Goal: Book appointment/travel/reservation

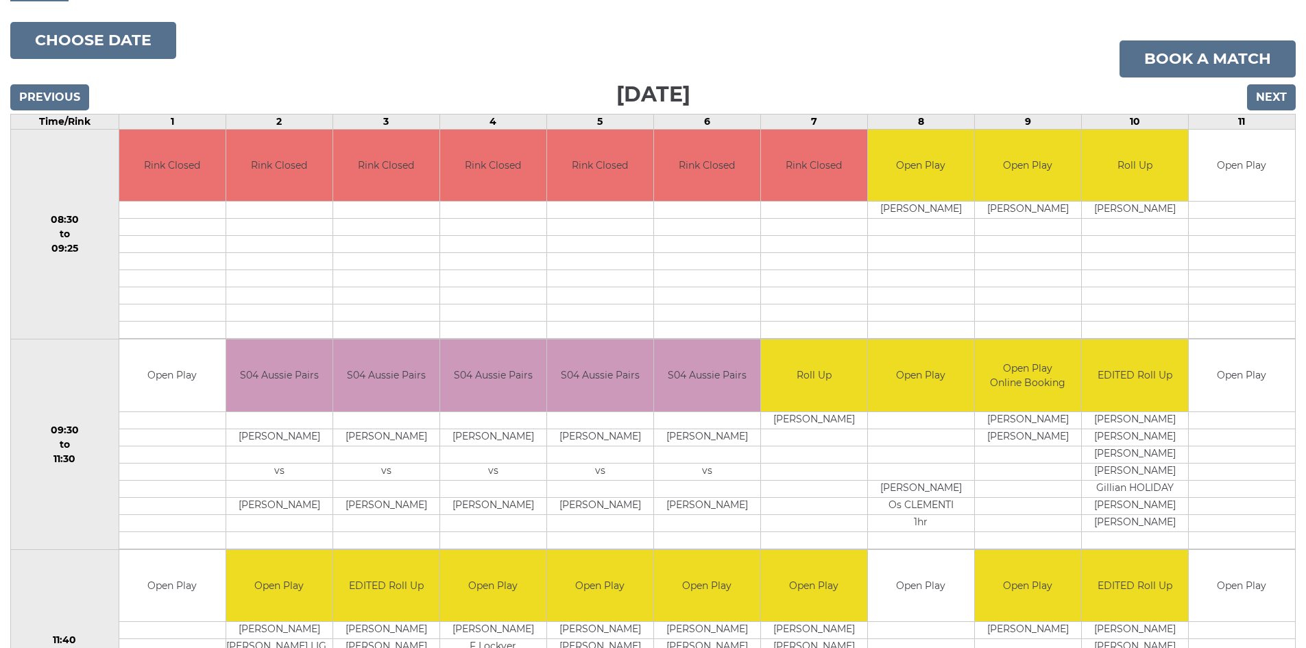
scroll to position [142, 0]
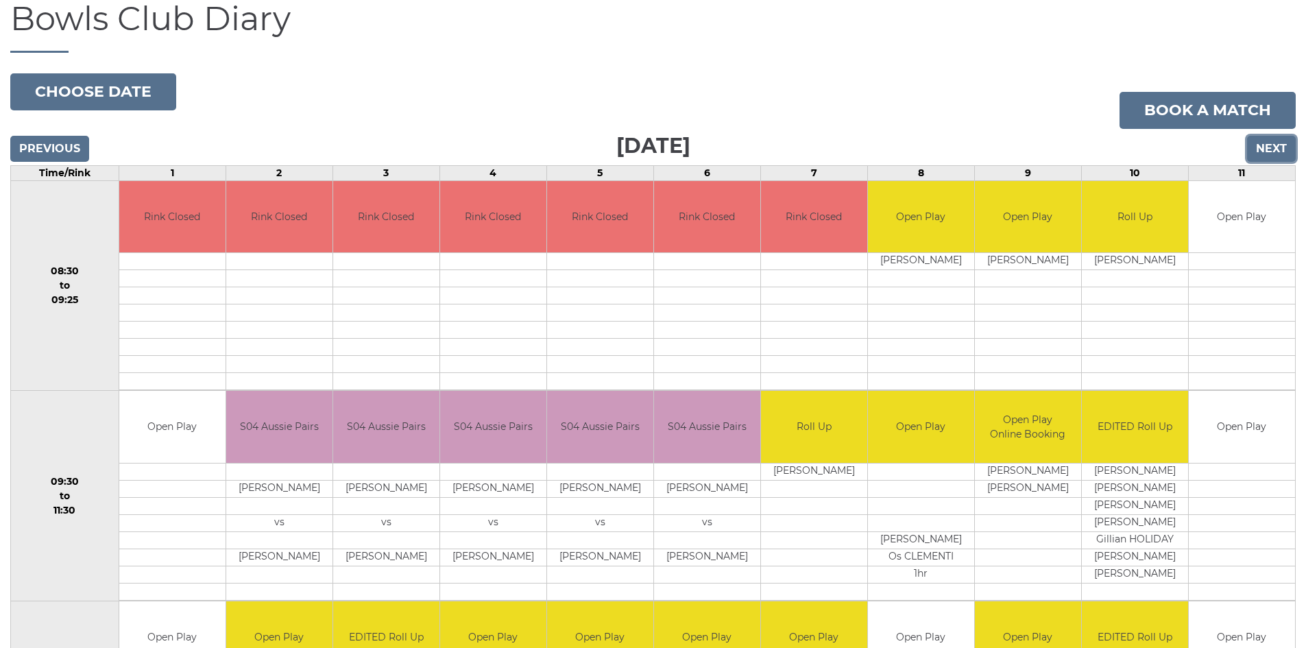
click at [1267, 145] on input "Next" at bounding box center [1271, 149] width 49 height 26
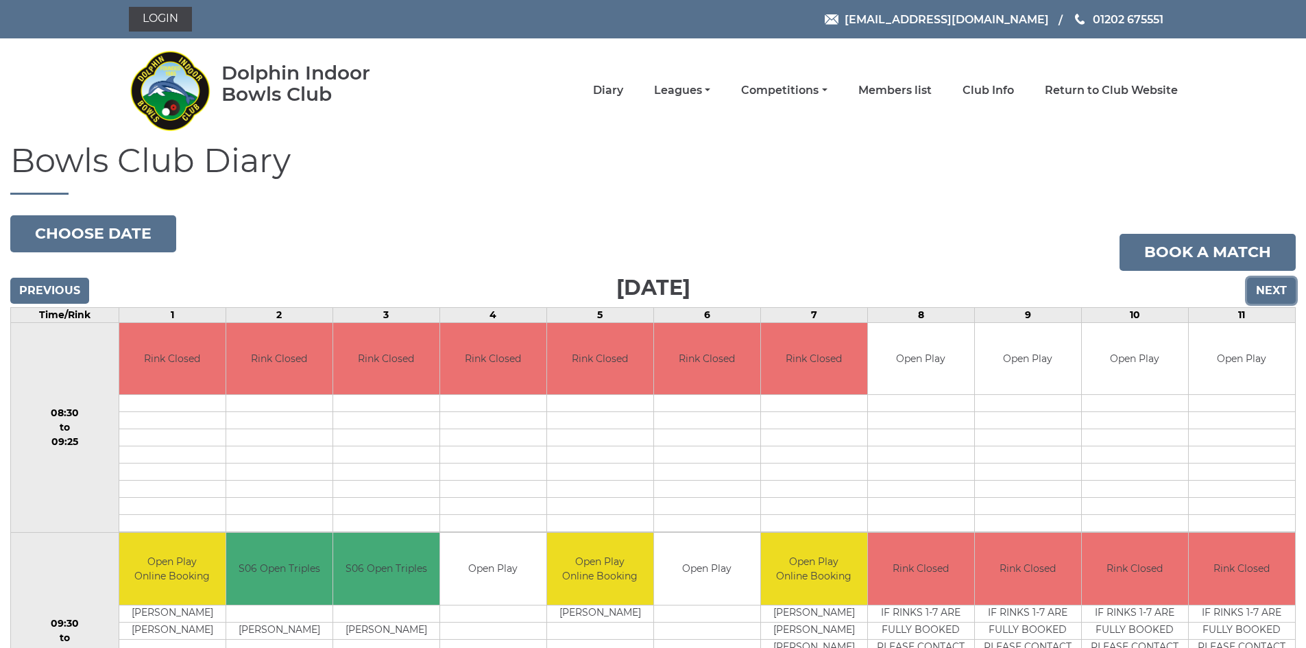
click at [1275, 290] on input "Next" at bounding box center [1271, 291] width 49 height 26
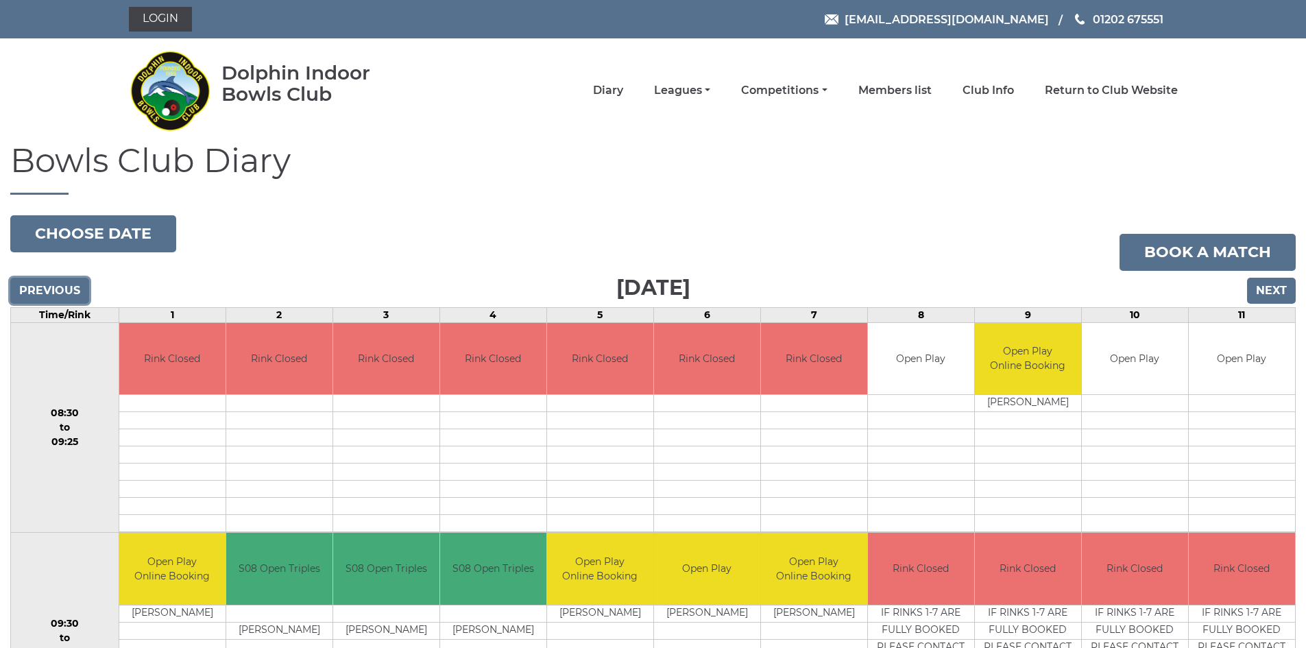
click at [58, 287] on input "Previous" at bounding box center [49, 291] width 79 height 26
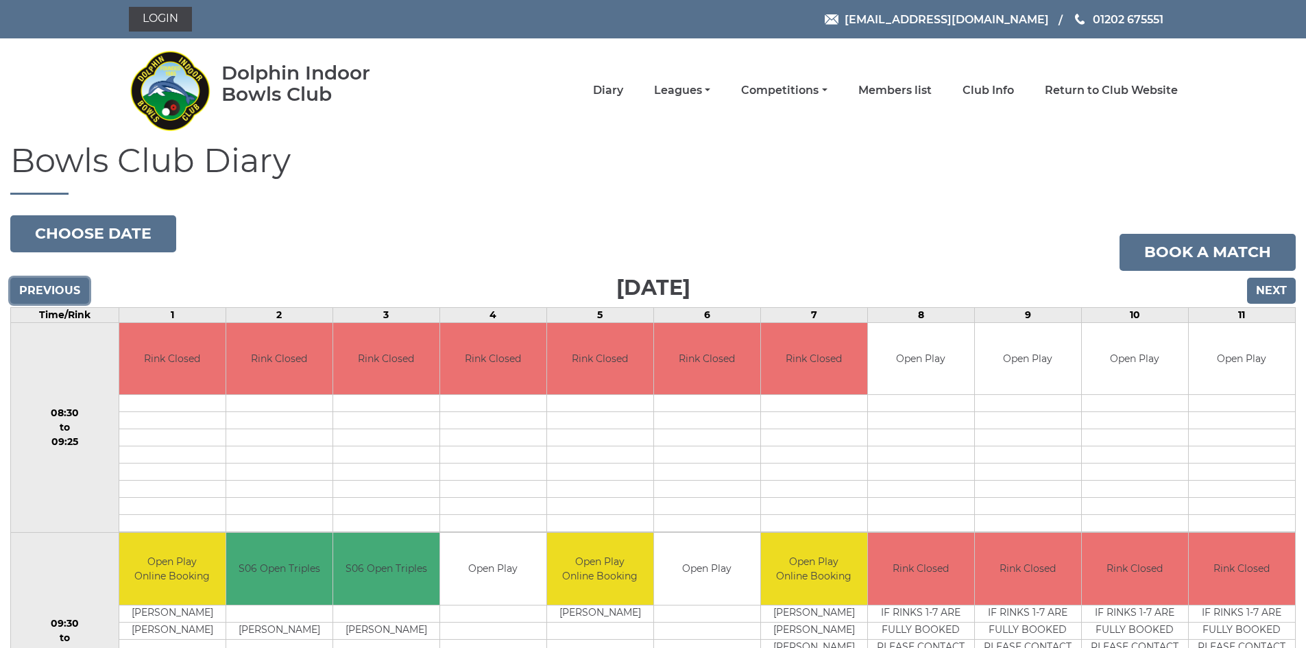
drag, startPoint x: 0, startPoint y: 0, endPoint x: 58, endPoint y: 288, distance: 293.7
click at [58, 288] on input "Previous" at bounding box center [49, 291] width 79 height 26
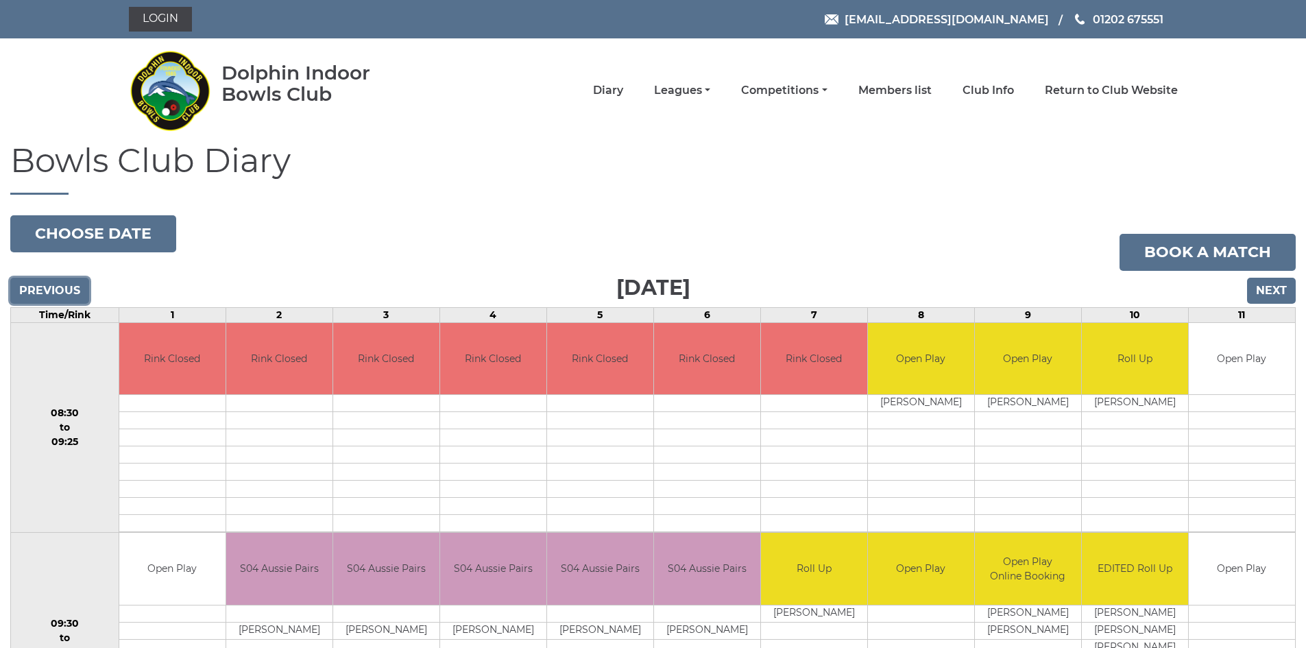
click at [58, 288] on input "Previous" at bounding box center [49, 291] width 79 height 26
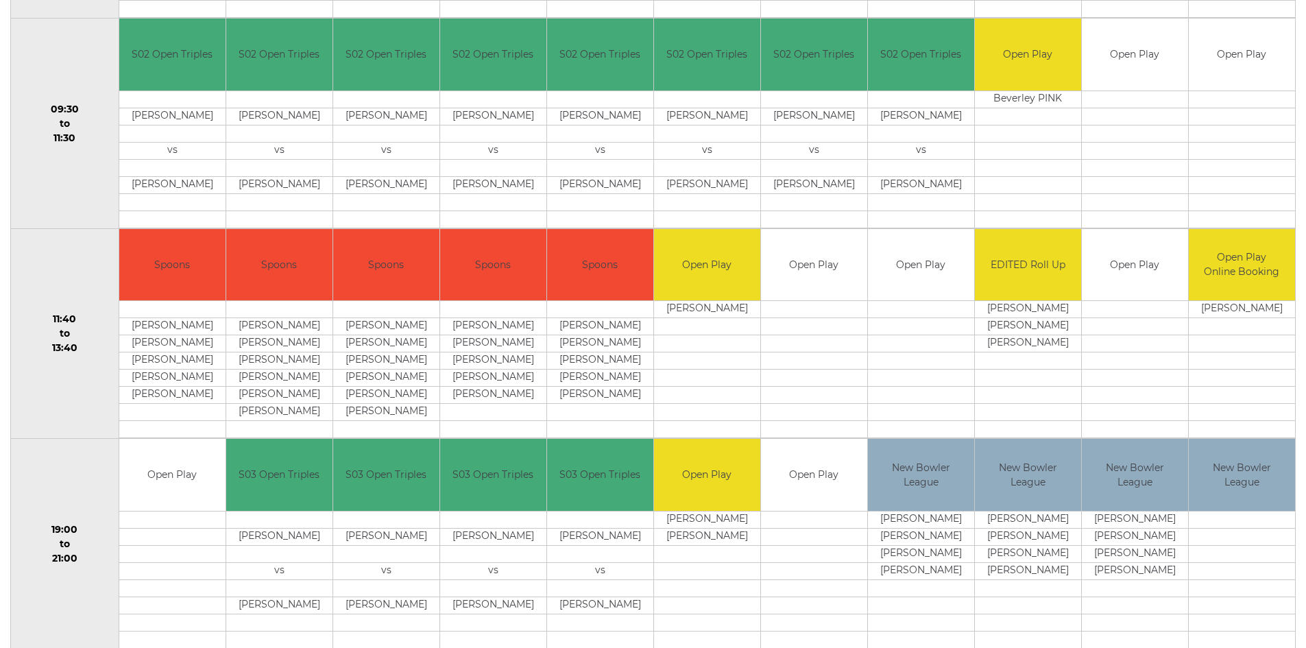
scroll to position [553, 0]
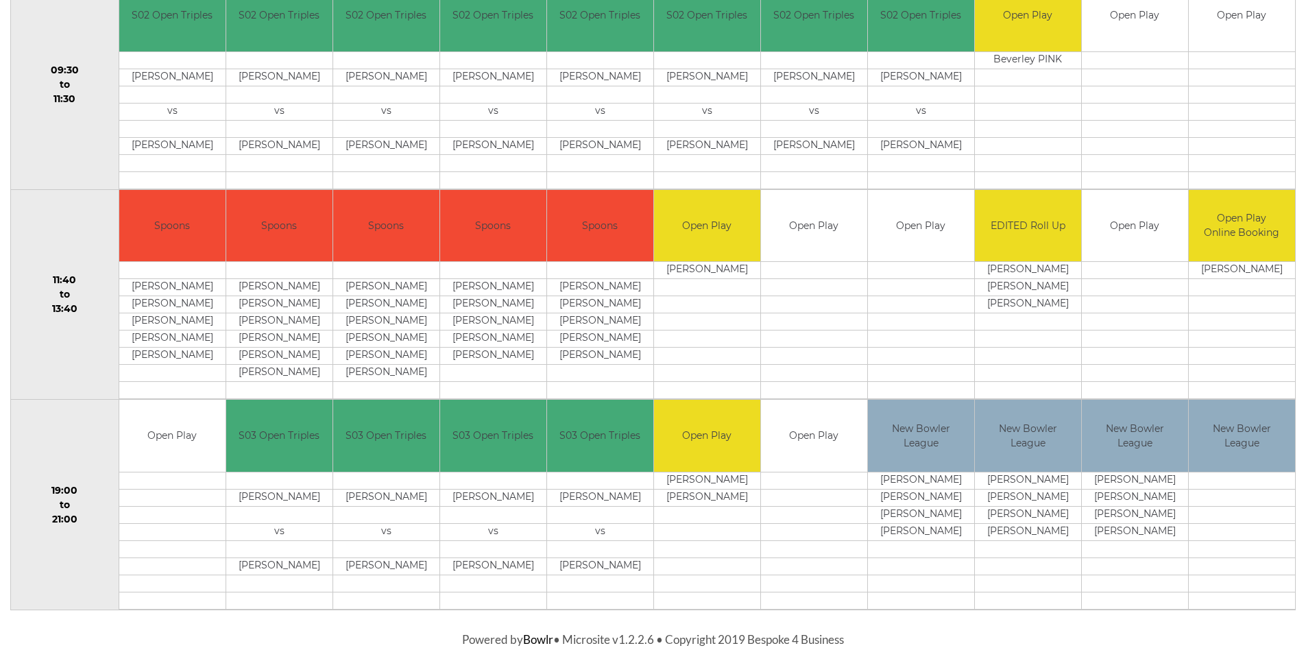
click at [581, 559] on td "[PERSON_NAME]" at bounding box center [600, 565] width 106 height 17
click at [579, 567] on td "[PERSON_NAME]" at bounding box center [600, 565] width 106 height 17
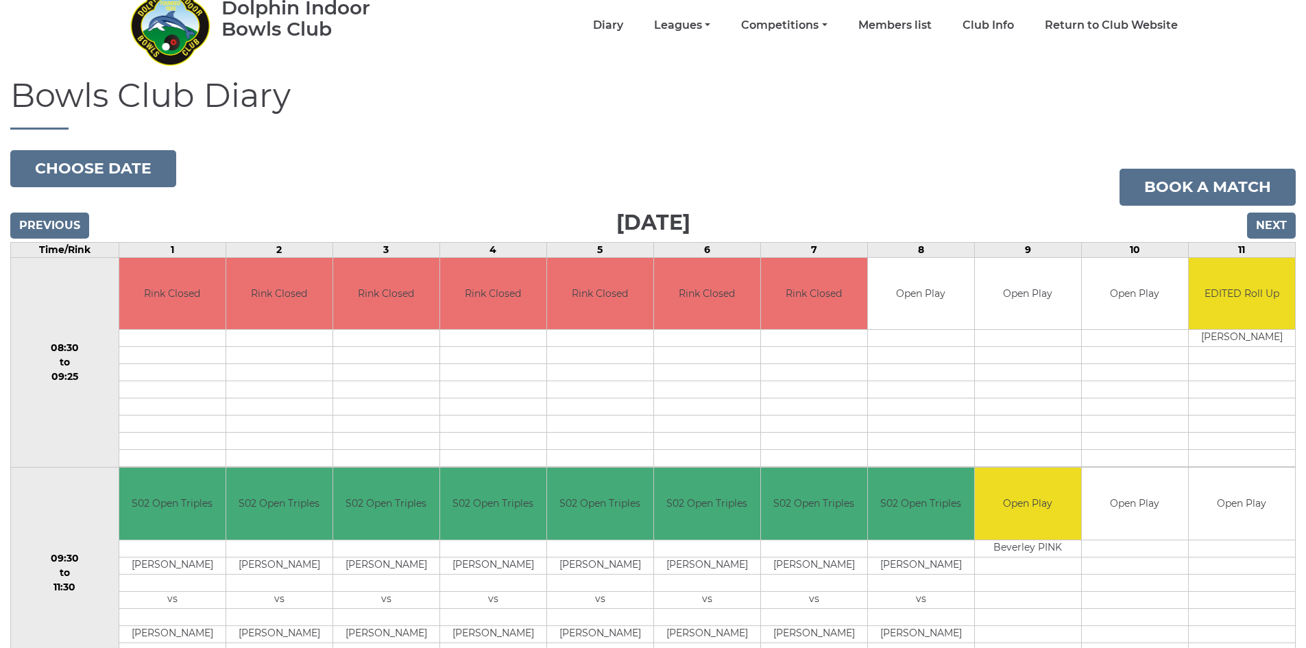
scroll to position [0, 0]
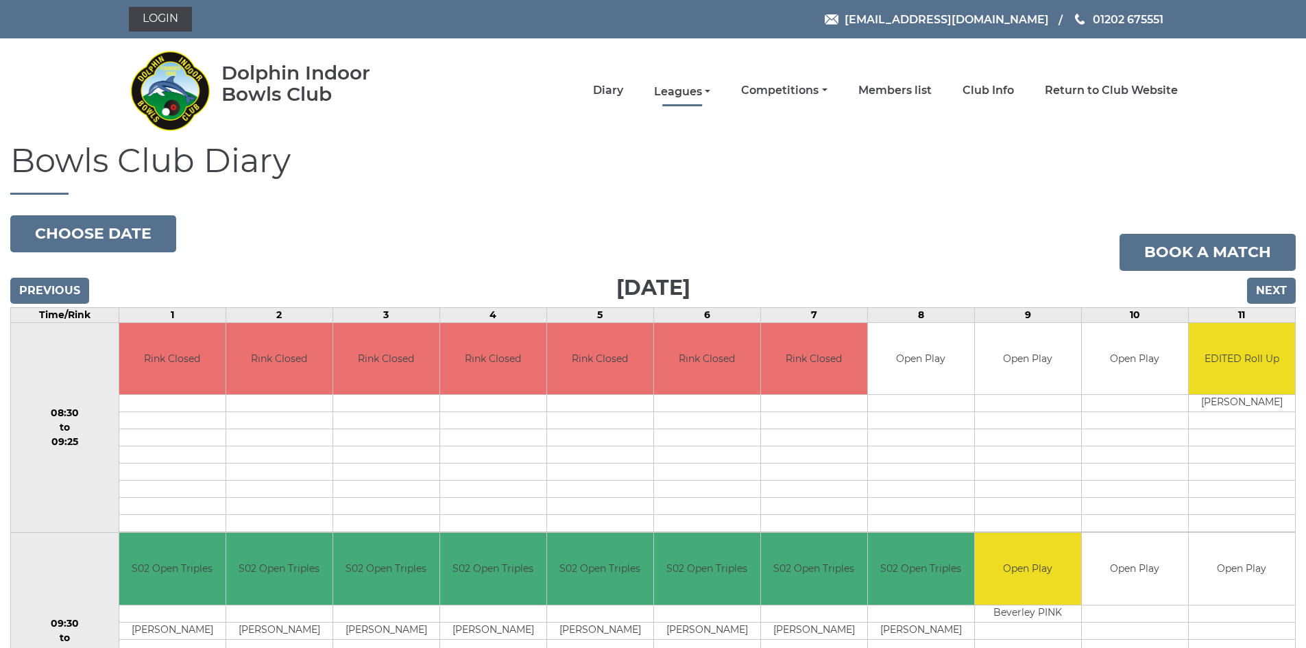
click at [705, 93] on link "Leagues" at bounding box center [682, 91] width 56 height 15
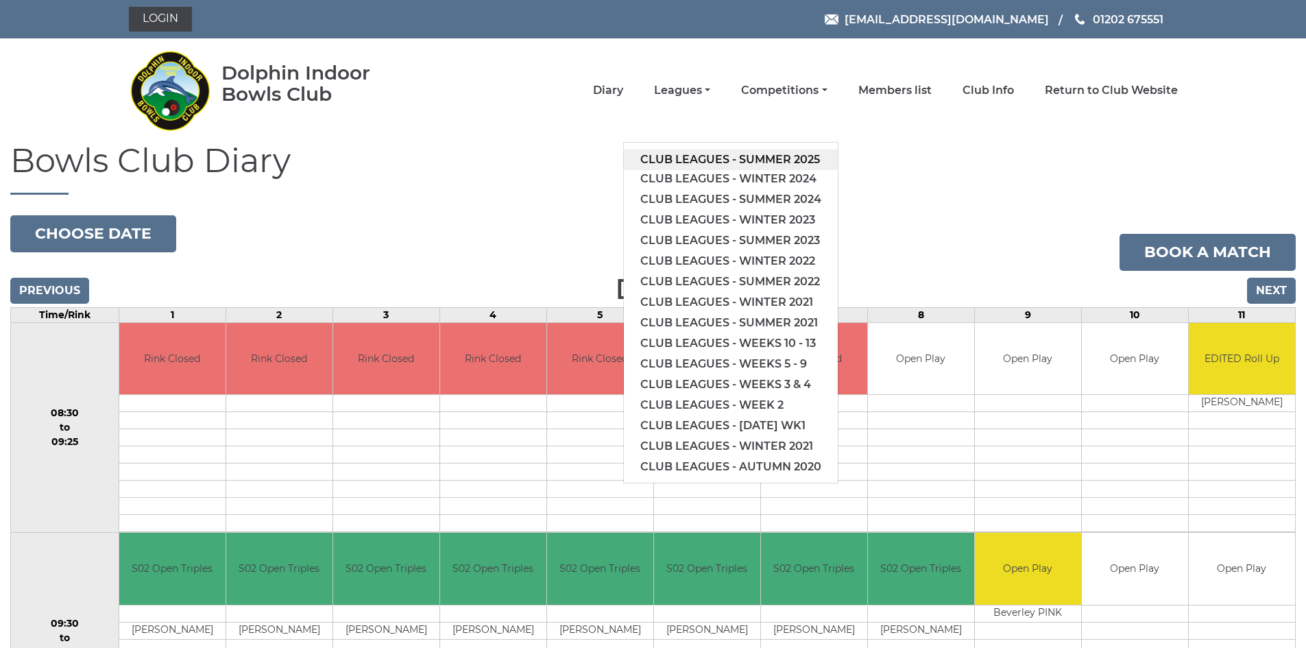
click at [752, 162] on link "Club leagues - Summer 2025" at bounding box center [731, 159] width 214 height 21
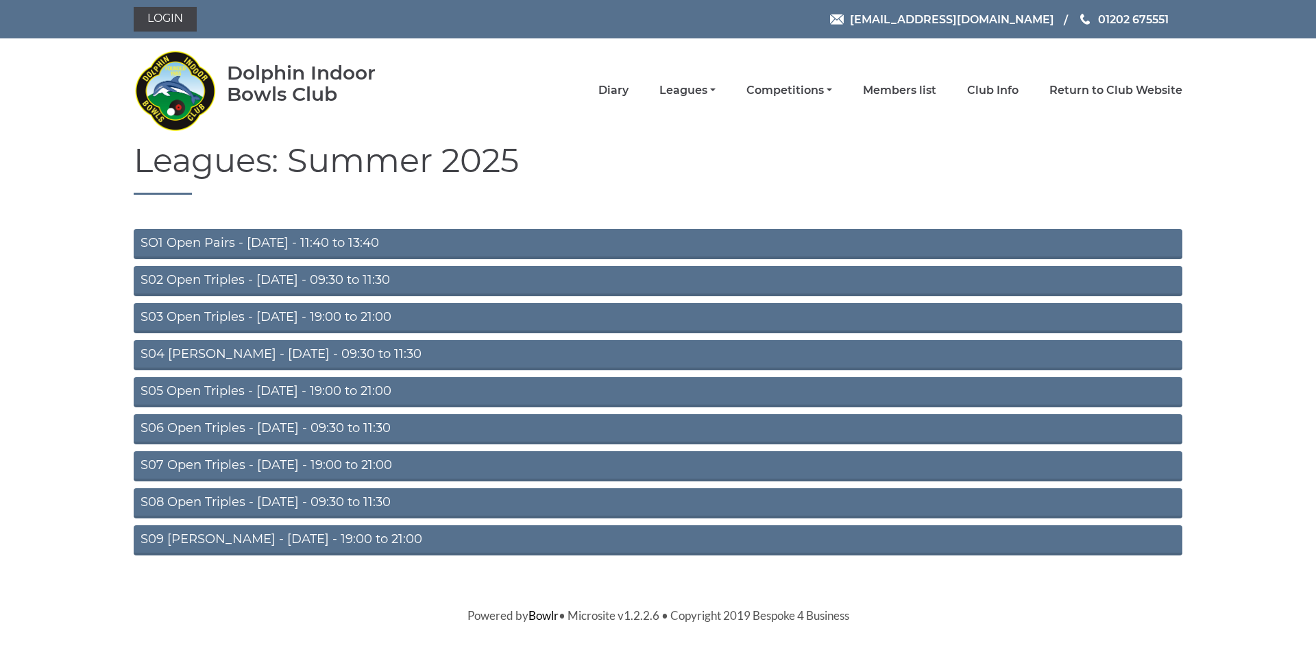
click at [217, 313] on link "S03 Open Triples - Tuesday - 19:00 to 21:00" at bounding box center [658, 318] width 1049 height 30
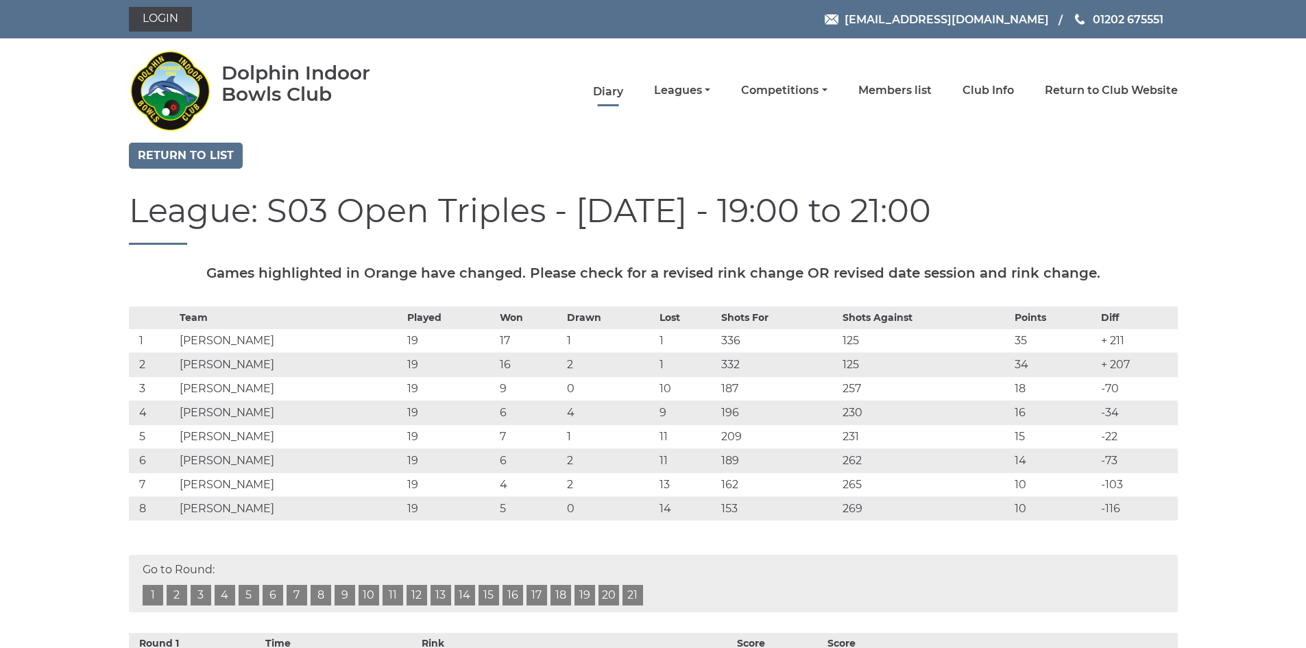
click at [616, 91] on link "Diary" at bounding box center [608, 91] width 30 height 15
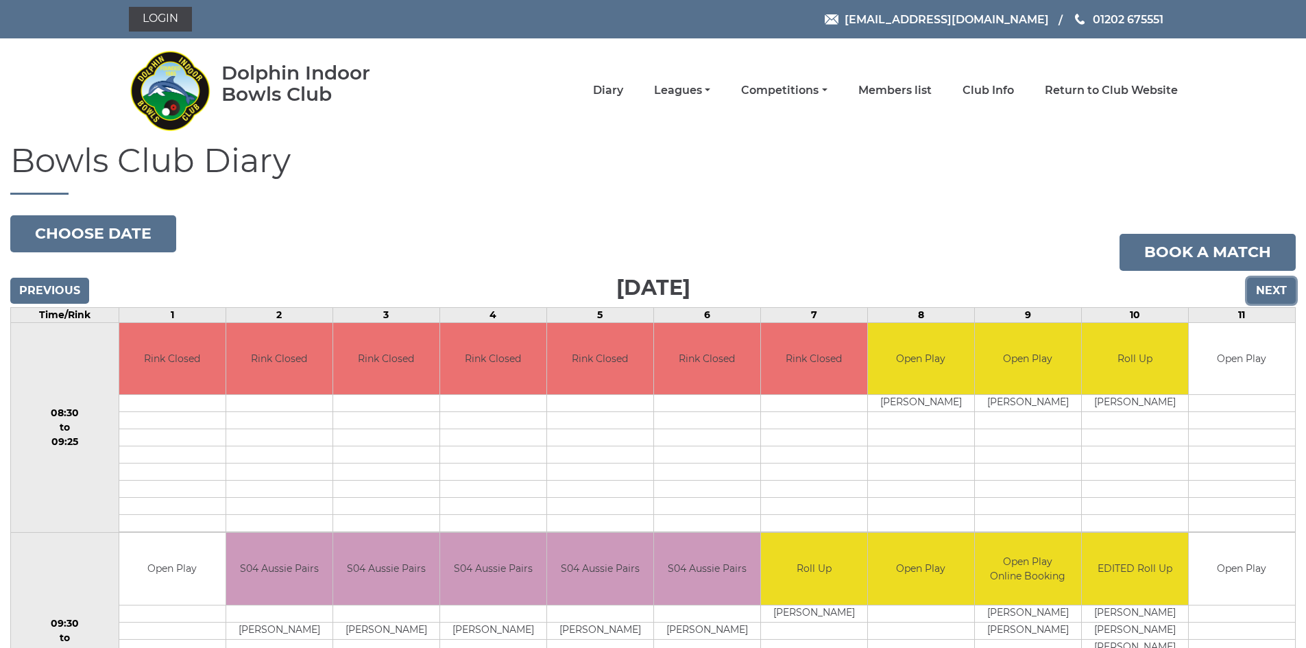
click at [1270, 292] on input "Next" at bounding box center [1271, 291] width 49 height 26
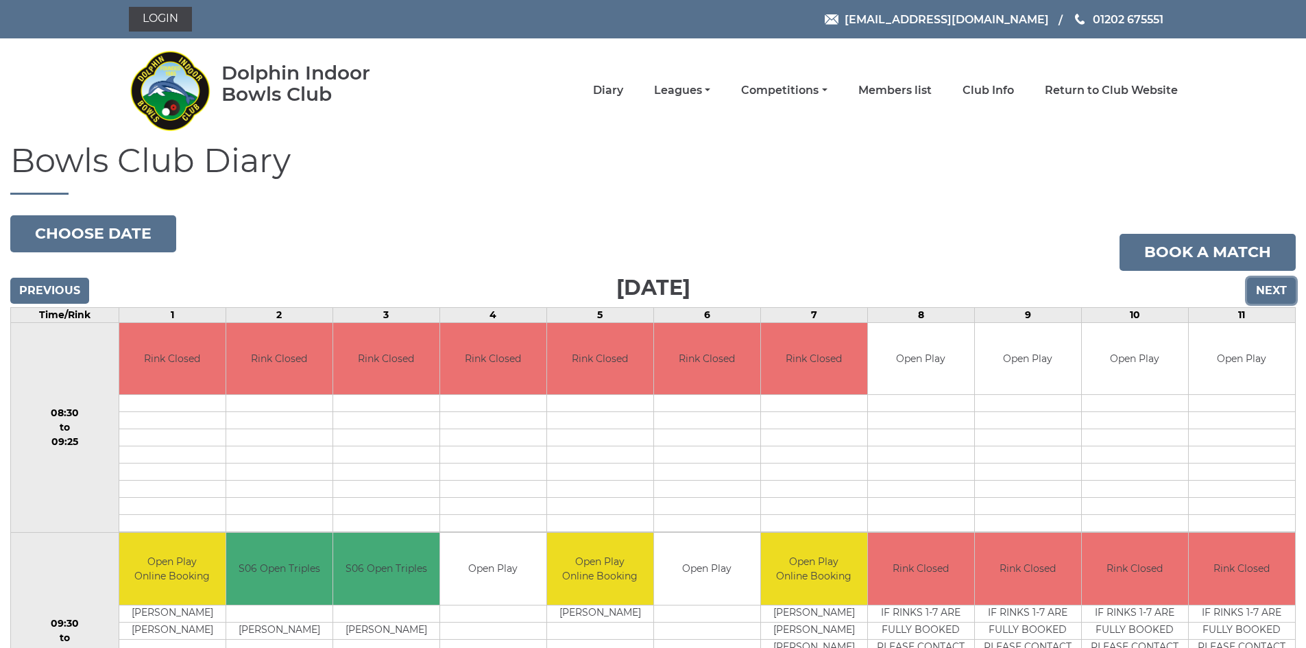
click at [1270, 292] on input "Next" at bounding box center [1271, 291] width 49 height 26
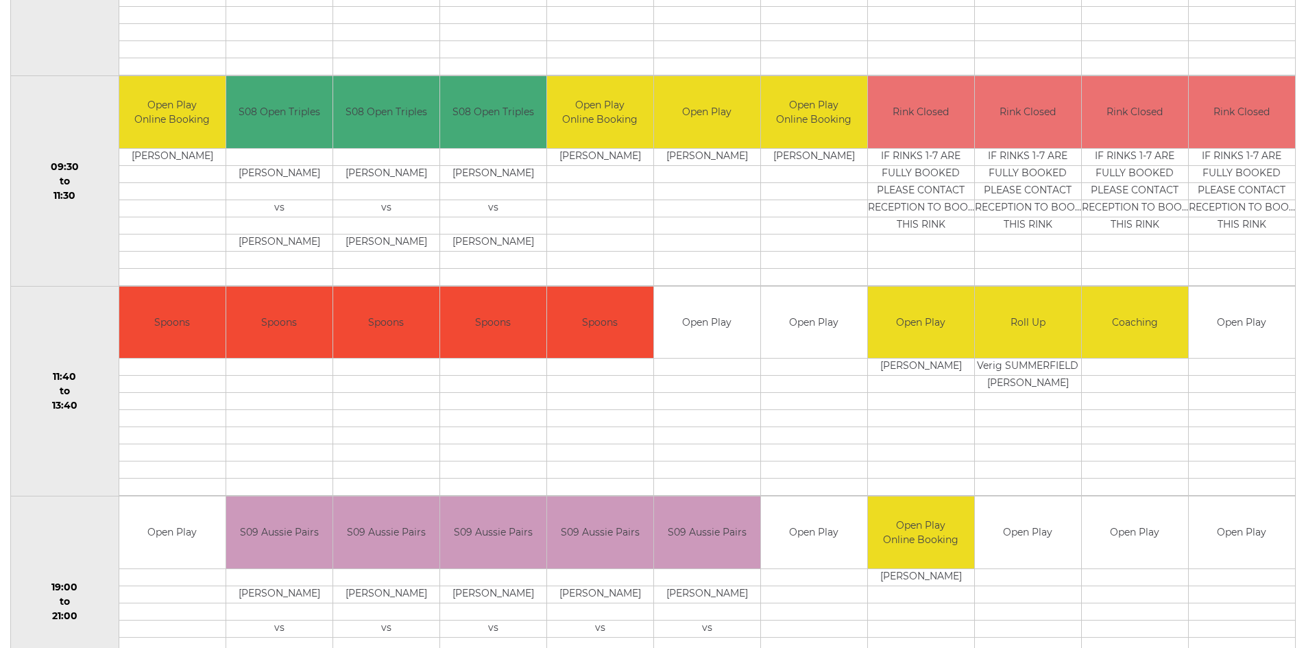
scroll to position [553, 0]
